Goal: Task Accomplishment & Management: Manage account settings

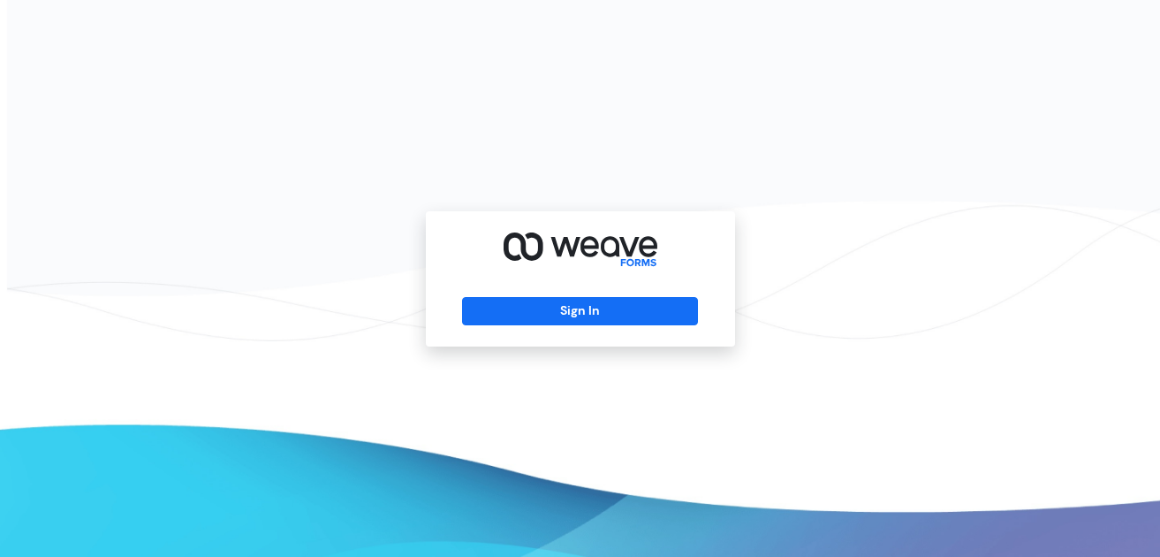
click at [565, 332] on div "Sign In" at bounding box center [580, 278] width 309 height 135
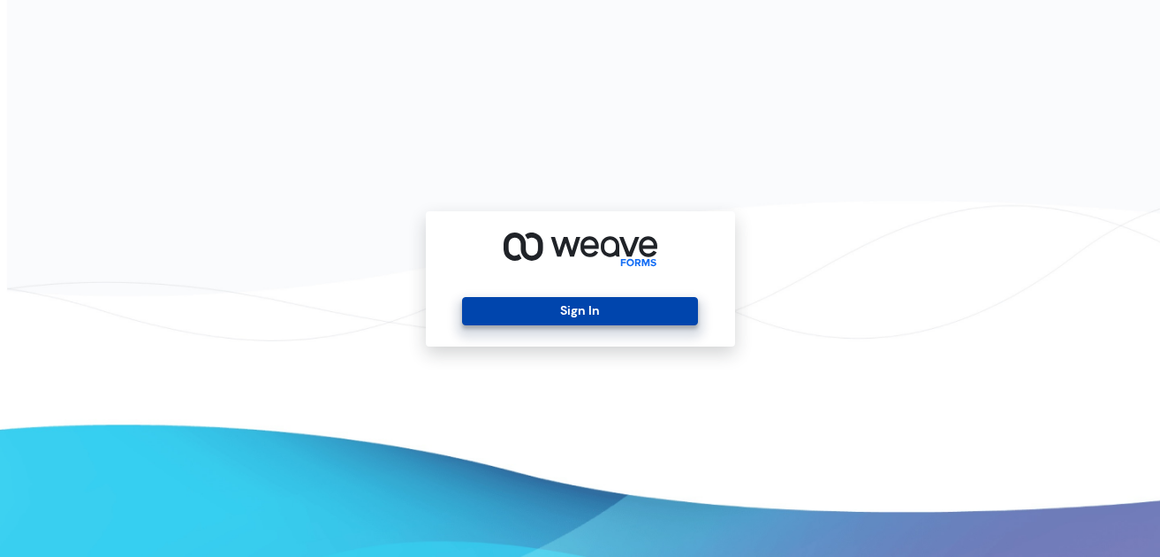
click at [566, 313] on button "Sign In" at bounding box center [580, 311] width 236 height 28
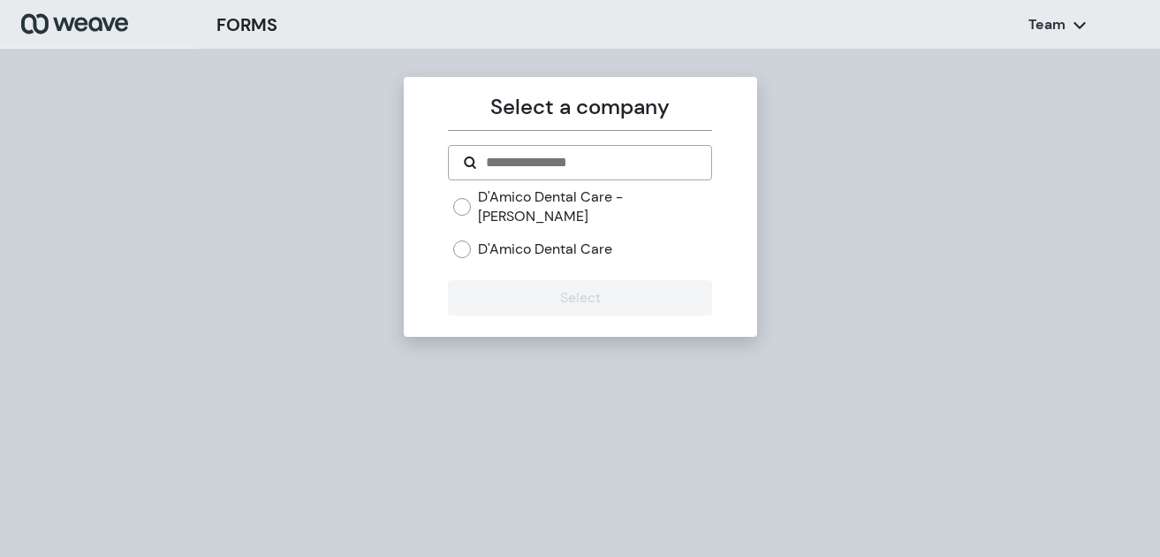
click at [548, 239] on label "D'Amico Dental Care" at bounding box center [545, 248] width 134 height 19
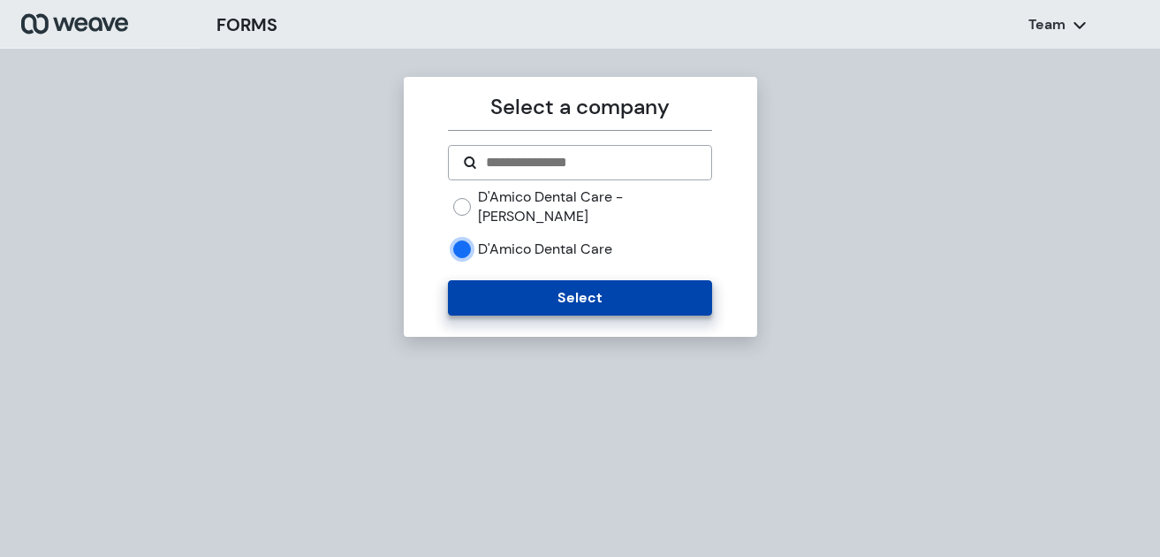
click at [548, 289] on button "Select" at bounding box center [580, 297] width 264 height 35
